Goal: Task Accomplishment & Management: Use online tool/utility

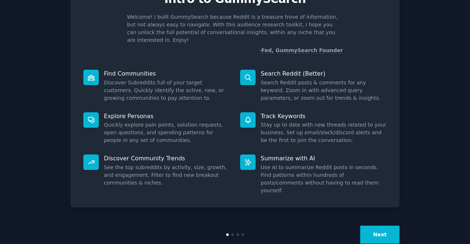
scroll to position [43, 0]
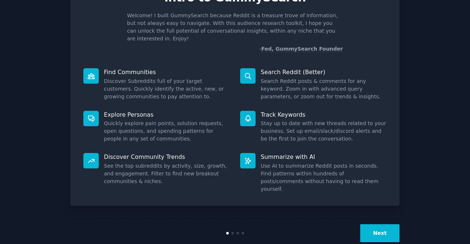
click at [371, 224] on button "Next" at bounding box center [379, 233] width 39 height 18
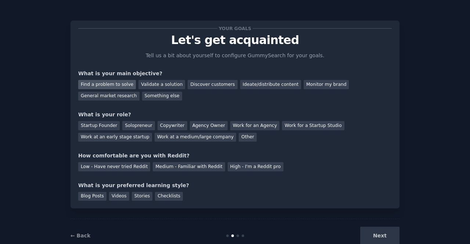
click at [112, 86] on div "Find a problem to solve" at bounding box center [107, 84] width 58 height 9
click at [150, 80] on div "Validate a solution" at bounding box center [161, 84] width 47 height 9
click at [118, 84] on div "Find a problem to solve" at bounding box center [107, 84] width 58 height 9
click at [86, 122] on div "Startup Founder" at bounding box center [98, 125] width 41 height 9
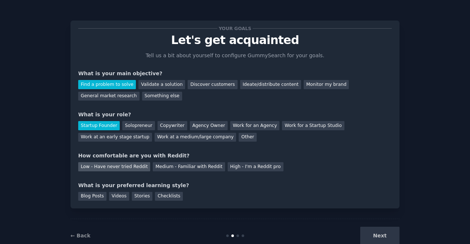
click at [114, 168] on div "Low - Have never tried Reddit" at bounding box center [114, 166] width 72 height 9
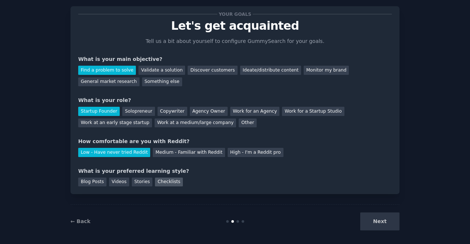
scroll to position [16, 0]
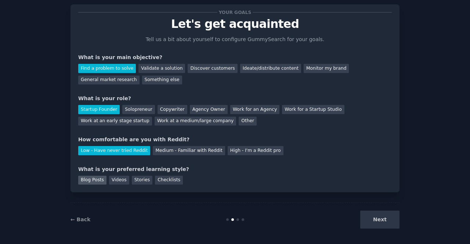
click at [86, 178] on div "Blog Posts" at bounding box center [92, 180] width 28 height 9
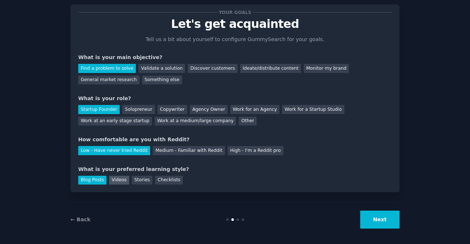
click at [119, 179] on div "Videos" at bounding box center [119, 180] width 20 height 9
click at [377, 221] on button "Next" at bounding box center [379, 220] width 39 height 18
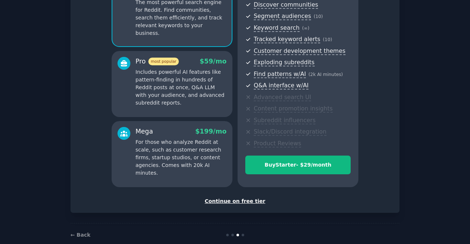
click at [228, 201] on div "Continue on free tier" at bounding box center [234, 201] width 313 height 8
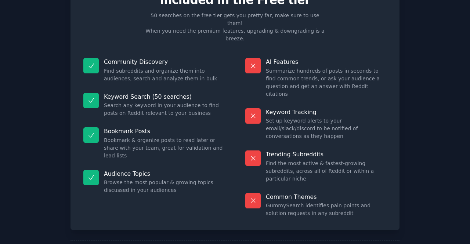
scroll to position [37, 0]
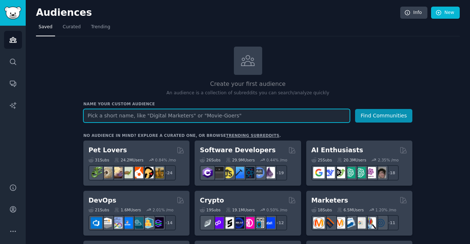
click at [144, 120] on input "text" at bounding box center [216, 116] width 266 height 14
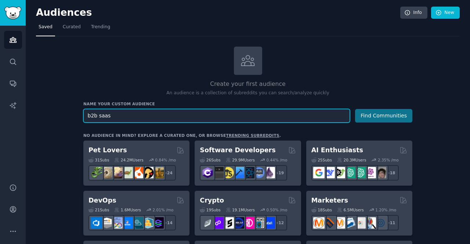
type input "b2b saas"
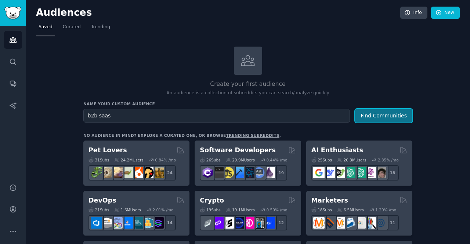
click at [237, 113] on button "Find Communities" at bounding box center [383, 116] width 57 height 14
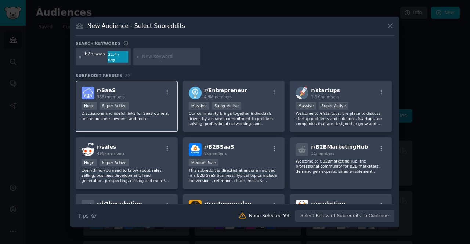
click at [157, 99] on div "r/ SaaS 366k members Huge Super Active Discussions and useful links for SaaS ow…" at bounding box center [127, 107] width 102 height 52
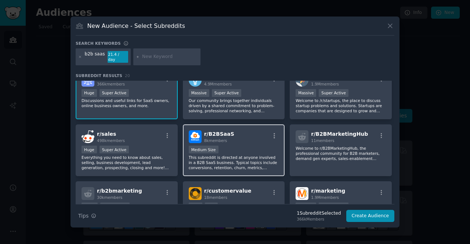
scroll to position [14, 0]
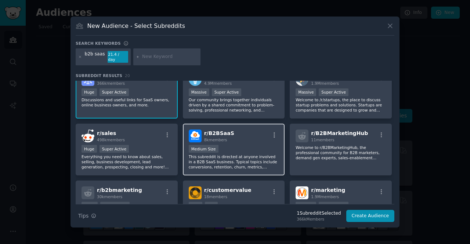
click at [237, 130] on div "Medium Size" at bounding box center [234, 149] width 90 height 9
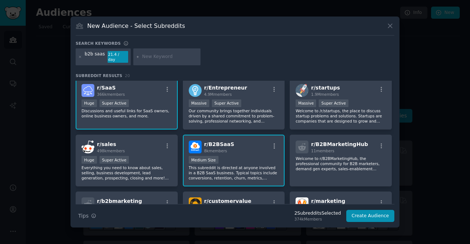
scroll to position [0, 0]
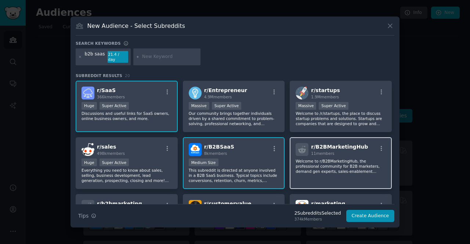
click at [237, 130] on p "Welcome to r/B2BMarketingHub, the professional community for B2B marketers, dem…" at bounding box center [340, 166] width 90 height 15
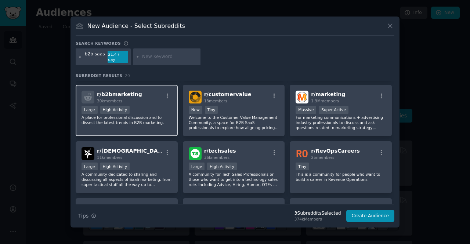
scroll to position [110, 0]
click at [165, 130] on icon "button" at bounding box center [167, 152] width 7 height 7
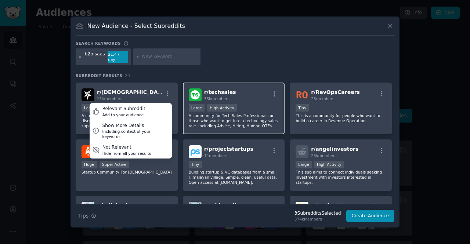
scroll to position [168, 0]
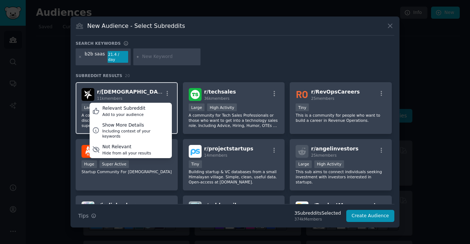
click at [146, 90] on div "r/ SaaSMarketing 11k members Relevant Subreddit Add to your audience Show More …" at bounding box center [126, 94] width 90 height 13
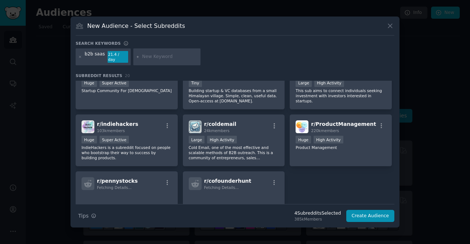
scroll to position [250, 0]
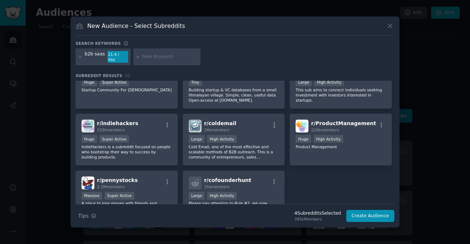
click at [237, 130] on div "Huge High Activity" at bounding box center [340, 139] width 90 height 9
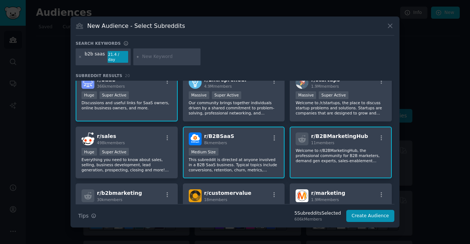
scroll to position [0, 0]
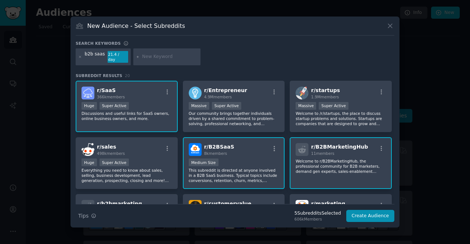
click at [158, 56] on input "text" at bounding box center [170, 57] width 56 height 7
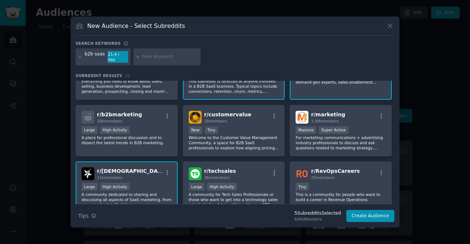
scroll to position [90, 0]
click at [141, 130] on p "A place for professional discussion and to dissect the latest trends in B2B mar…" at bounding box center [126, 140] width 90 height 10
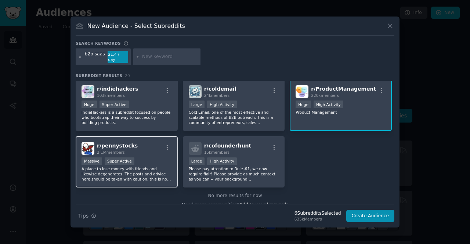
scroll to position [294, 0]
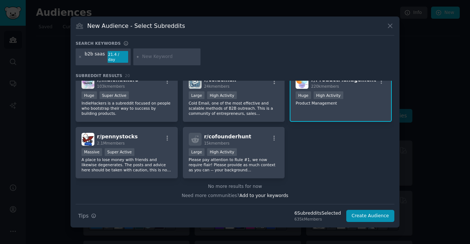
click at [154, 54] on input "text" at bounding box center [170, 57] width 56 height 7
type input "localization"
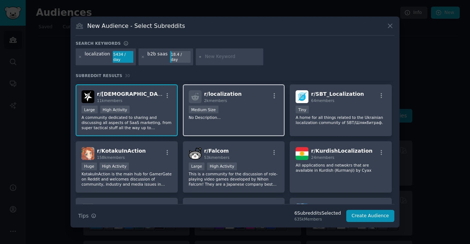
scroll to position [167, 0]
click at [237, 124] on div "r/ localization 2k members 1000 - 10,000 members Medium Size No Description..." at bounding box center [234, 110] width 102 height 52
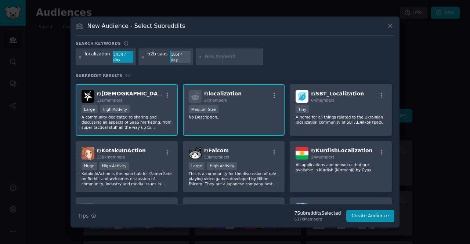
click at [237, 117] on div "r/ localization 2k members 1000 - 10,000 members Medium Size No Description..." at bounding box center [234, 110] width 102 height 52
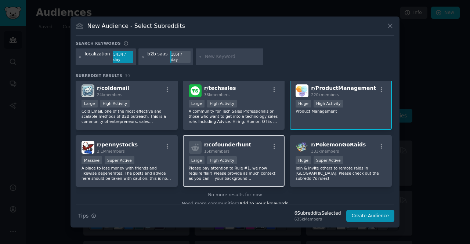
scroll to position [459, 0]
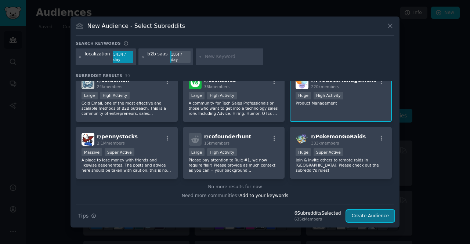
click at [237, 130] on button "Create Audience" at bounding box center [370, 216] width 48 height 12
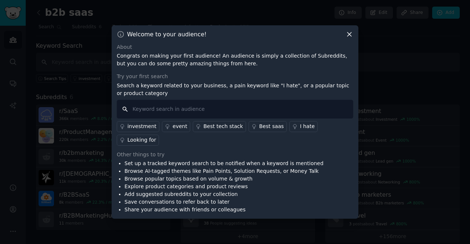
click at [168, 112] on input "text" at bounding box center [235, 109] width 236 height 19
click at [145, 113] on input "text" at bounding box center [235, 109] width 236 height 19
type input "international expantion"
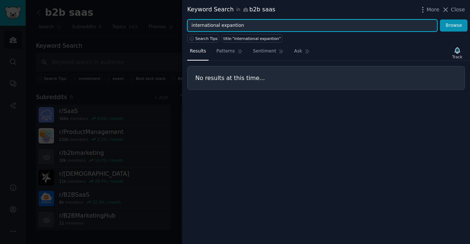
click at [231, 26] on input "international expantion" at bounding box center [312, 25] width 250 height 12
type input "international expansion"
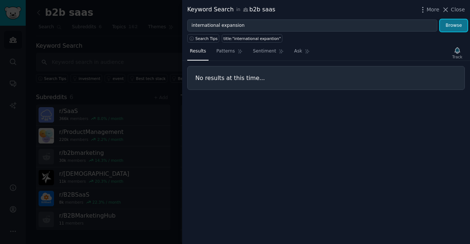
click at [237, 25] on button "Browse" at bounding box center [454, 25] width 28 height 12
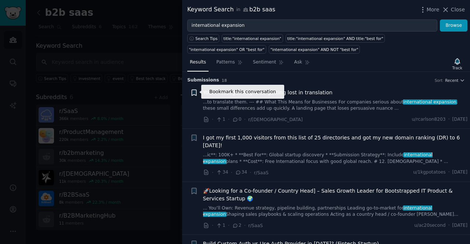
click at [195, 94] on icon "button" at bounding box center [194, 93] width 4 height 6
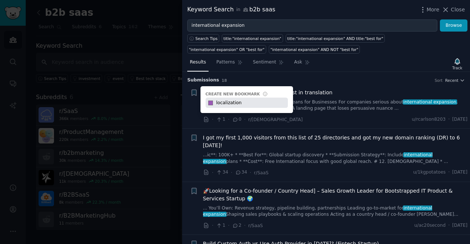
type input "localization"
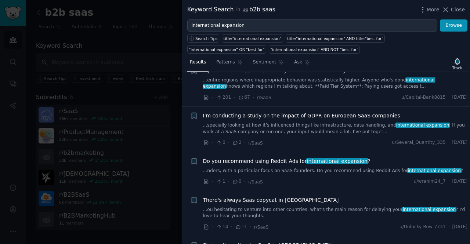
scroll to position [219, 0]
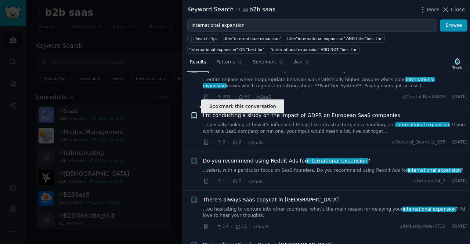
click at [192, 113] on icon "button" at bounding box center [194, 116] width 4 height 6
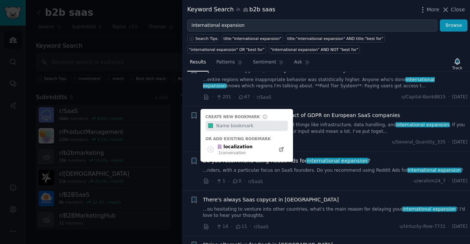
click at [237, 121] on input "text" at bounding box center [251, 126] width 73 height 10
click at [159, 130] on div at bounding box center [235, 122] width 470 height 244
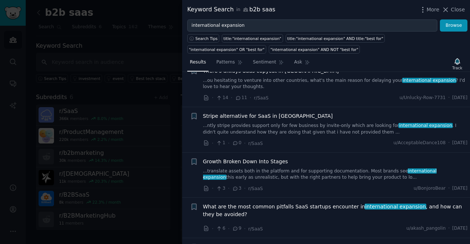
scroll to position [349, 0]
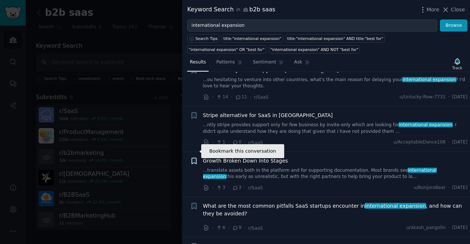
click at [192, 130] on icon "button" at bounding box center [194, 161] width 4 height 6
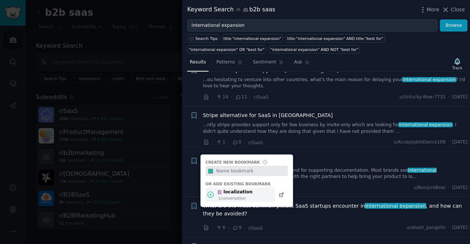
click at [233, 130] on div "1 conversation" at bounding box center [235, 198] width 34 height 5
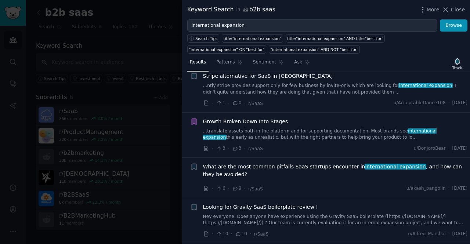
scroll to position [388, 0]
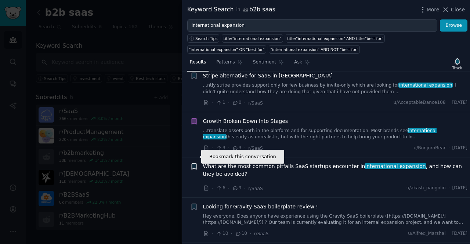
click at [195, 130] on icon "button" at bounding box center [194, 167] width 4 height 6
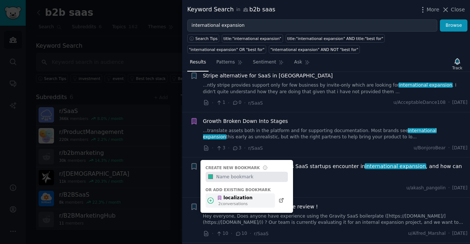
click at [221, 130] on icon at bounding box center [219, 198] width 3 height 4
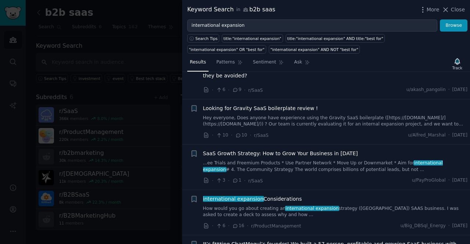
scroll to position [481, 0]
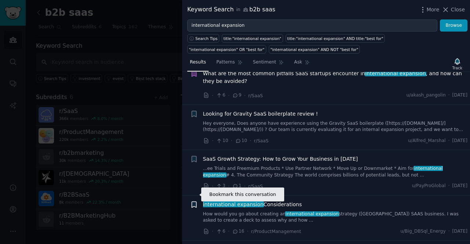
click at [194, 130] on icon "button" at bounding box center [194, 205] width 4 height 6
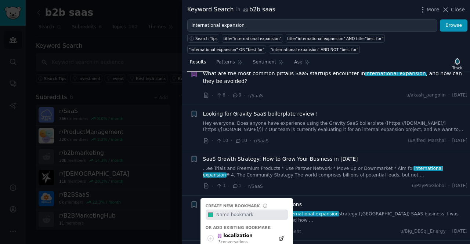
click at [232, 130] on input "text" at bounding box center [251, 215] width 73 height 10
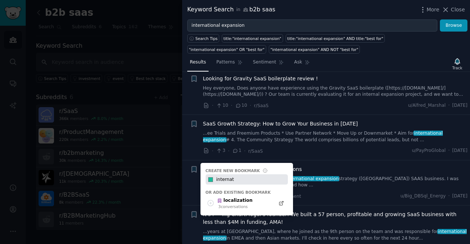
scroll to position [517, 0]
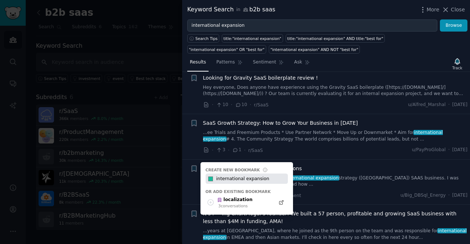
type input "international expansion"
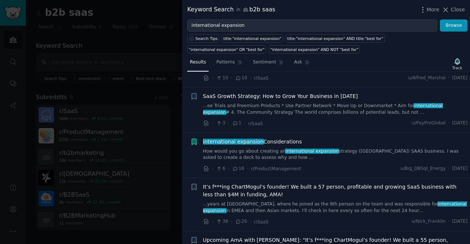
scroll to position [537, 0]
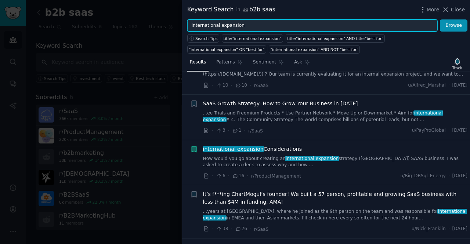
drag, startPoint x: 246, startPoint y: 25, endPoint x: 139, endPoint y: 25, distance: 107.2
click at [139, 25] on div "Keyword Search in b2b saas More Close international expansion Browse Search Tip…" at bounding box center [235, 122] width 470 height 244
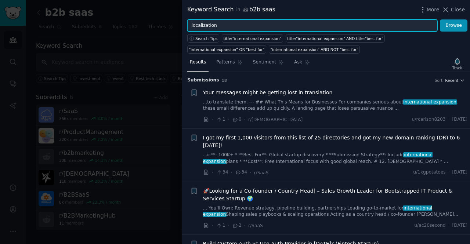
type input "localization"
click at [237, 19] on button "Browse" at bounding box center [454, 25] width 28 height 12
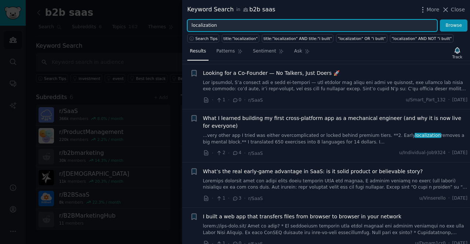
scroll to position [288, 0]
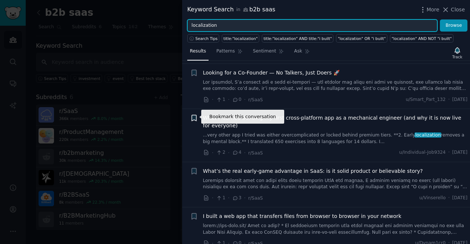
click at [192, 115] on icon "button" at bounding box center [194, 118] width 4 height 6
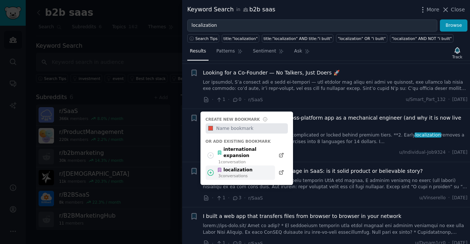
click at [227, 130] on div "3 conversation s" at bounding box center [235, 175] width 34 height 5
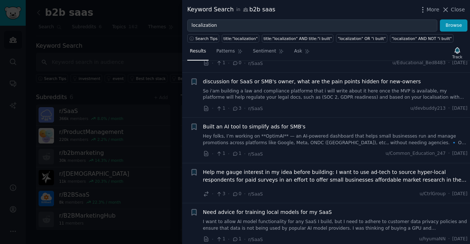
scroll to position [4393, 0]
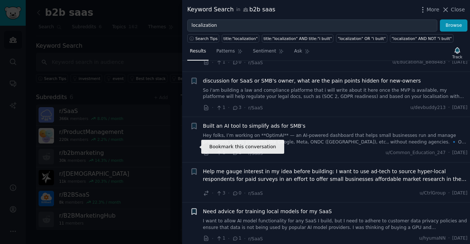
click at [195, 130] on icon "button" at bounding box center [194, 212] width 8 height 8
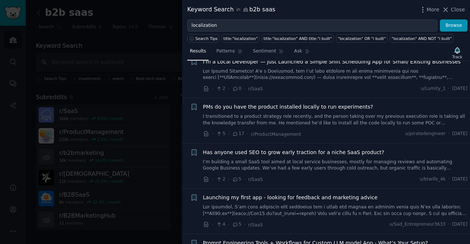
scroll to position [3851, 0]
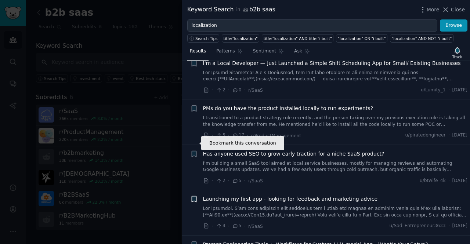
click at [193, 130] on icon "button" at bounding box center [194, 199] width 4 height 6
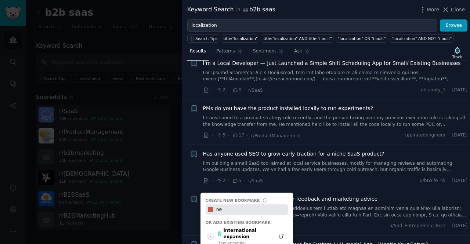
type input "n"
click at [237, 130] on link "I’m building a small SaaS tool aimed at local service businesses, mostly for ma…" at bounding box center [335, 166] width 265 height 13
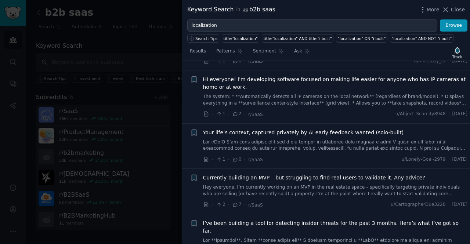
scroll to position [3584, 0]
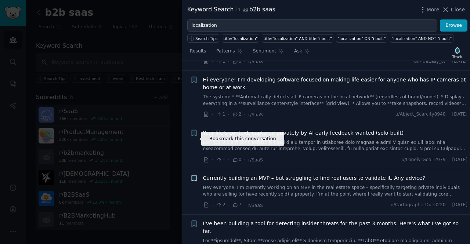
click at [195, 130] on icon "button" at bounding box center [194, 178] width 4 height 6
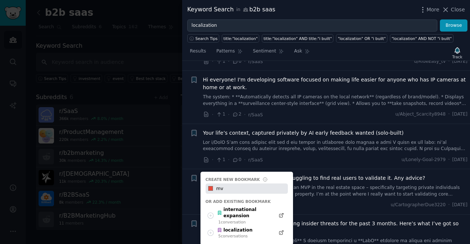
type input "m"
type input "mvp"
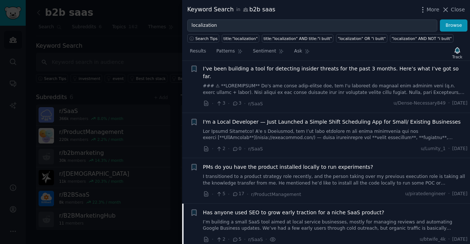
scroll to position [3805, 0]
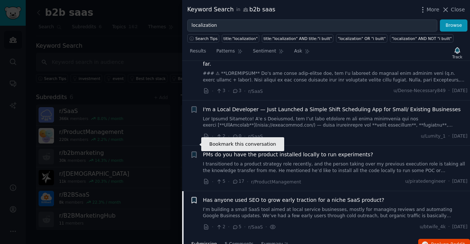
click at [192, 130] on icon "button" at bounding box center [194, 200] width 4 height 6
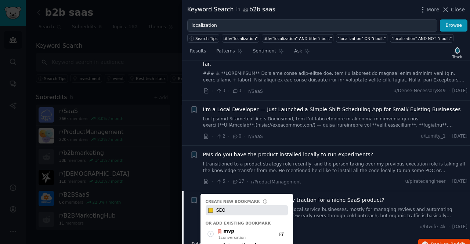
type input "SEO"
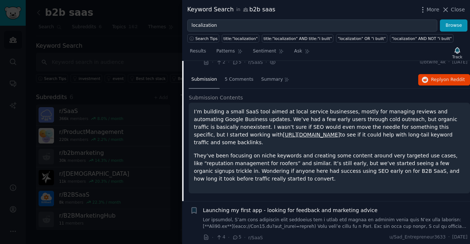
scroll to position [3968, 0]
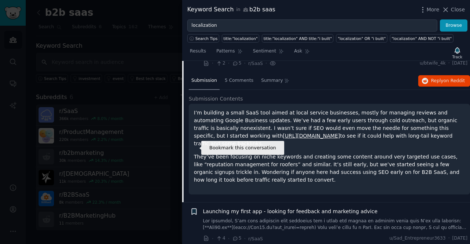
click at [192, 130] on icon "button" at bounding box center [194, 212] width 4 height 6
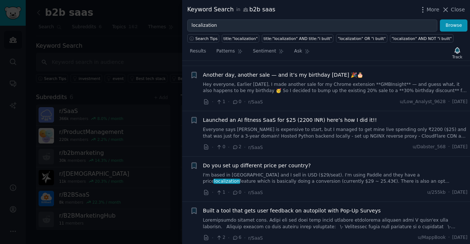
scroll to position [3171, 0]
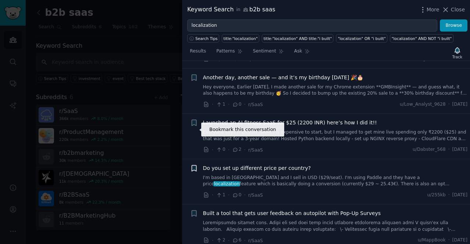
click at [195, 130] on icon "button" at bounding box center [194, 168] width 4 height 6
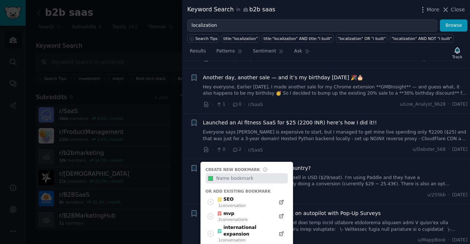
type input "O"
type input "Pricing"
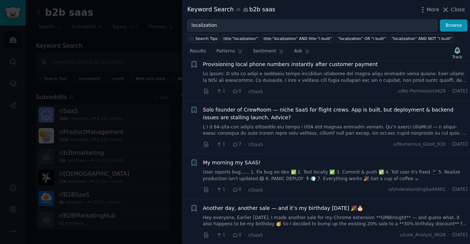
scroll to position [3040, 0]
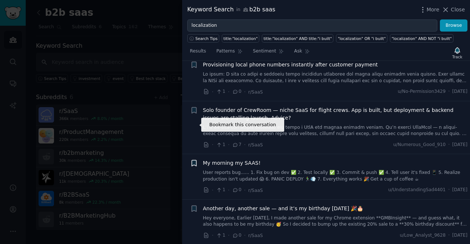
click at [193, 130] on icon "button" at bounding box center [194, 163] width 4 height 6
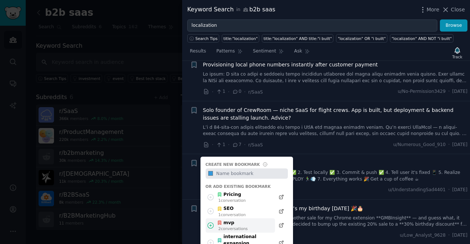
click at [236, 130] on div "mvp" at bounding box center [232, 223] width 31 height 7
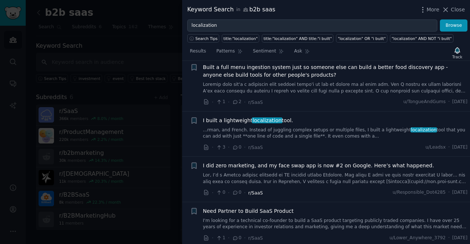
scroll to position [2848, 0]
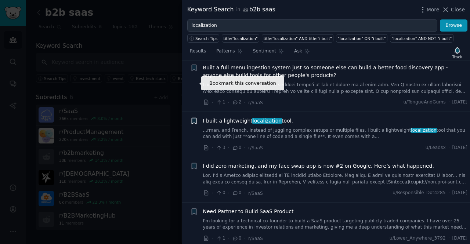
click at [192, 118] on icon "button" at bounding box center [194, 121] width 4 height 6
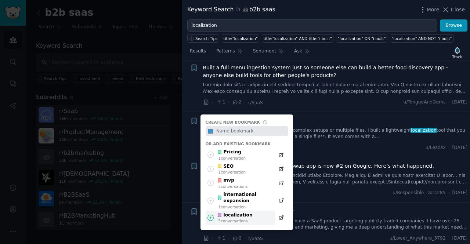
click at [237, 130] on div "localization" at bounding box center [235, 215] width 36 height 7
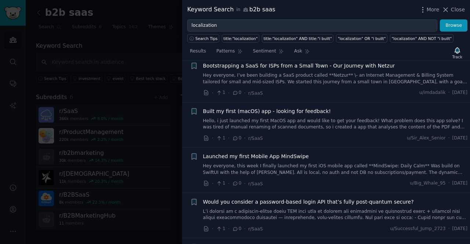
scroll to position [2290, 0]
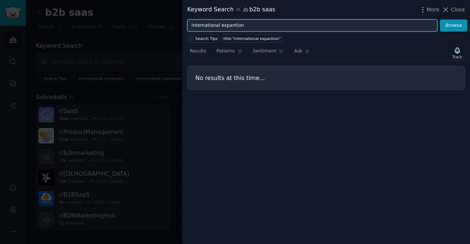
click at [251, 24] on input "international expantion" at bounding box center [312, 25] width 250 height 12
